Goal: Information Seeking & Learning: Check status

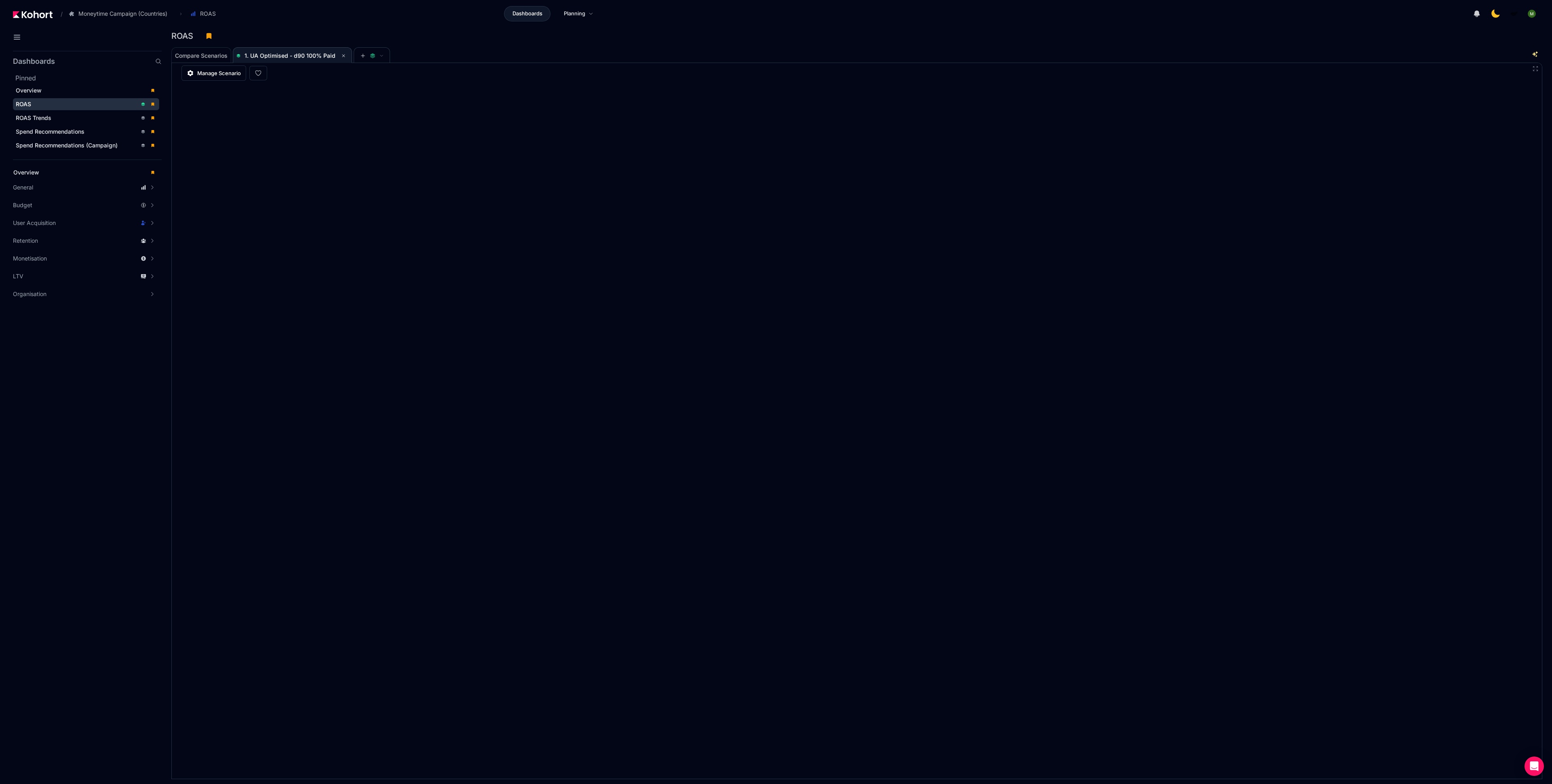
click at [75, 104] on div "ROAS" at bounding box center [76, 104] width 121 height 8
click at [737, 54] on div "Compare Scenarios 1. UA Optimised - d90 100% Paid" at bounding box center [843, 55] width 1344 height 16
